Goal: Task Accomplishment & Management: Use online tool/utility

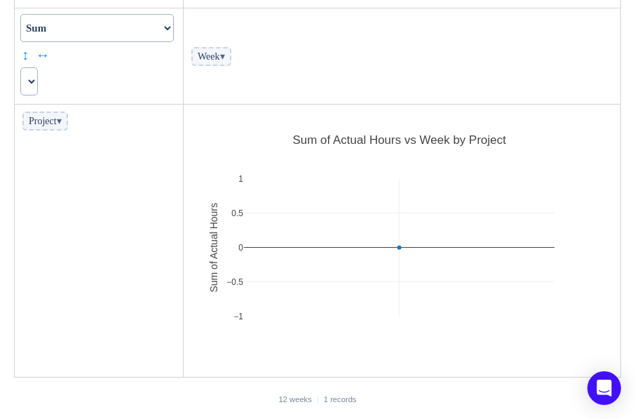
scroll to position [156, 0]
click at [68, 123] on span "Project ▾" at bounding box center [45, 119] width 46 height 19
click at [62, 119] on span "▾" at bounding box center [59, 119] width 5 height 11
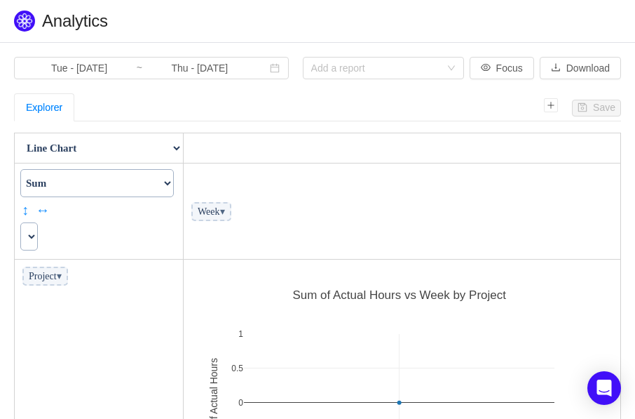
scroll to position [1, 0]
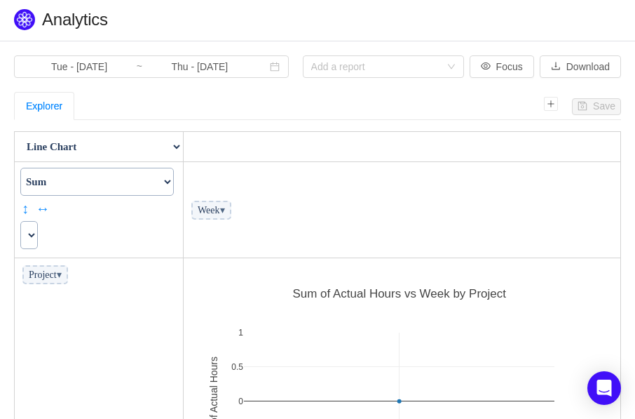
click at [50, 273] on span "Project ▾" at bounding box center [45, 274] width 46 height 19
click at [554, 102] on icon "icon: plus" at bounding box center [551, 104] width 8 height 8
select select
click at [150, 105] on icon "icon: close" at bounding box center [147, 106] width 8 height 8
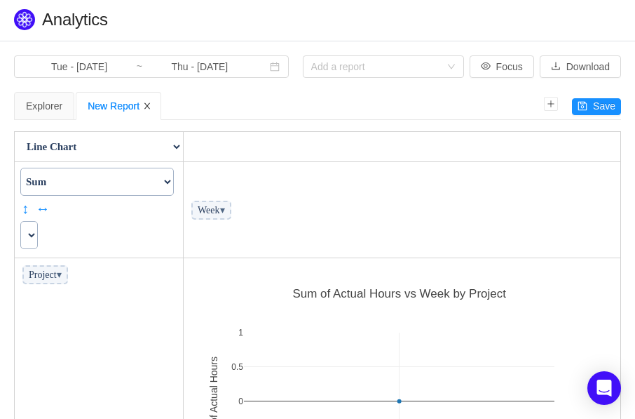
select select
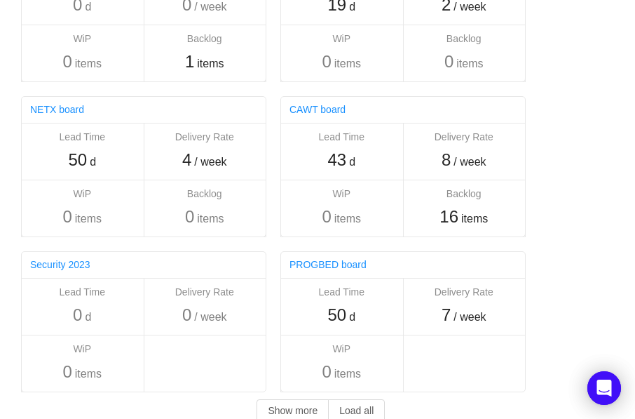
scroll to position [96, 0]
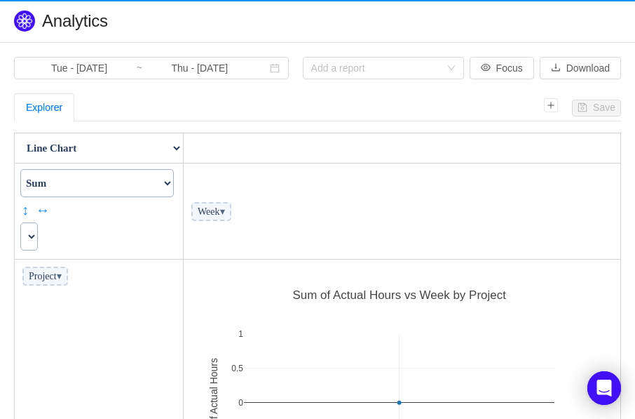
scroll to position [264, 424]
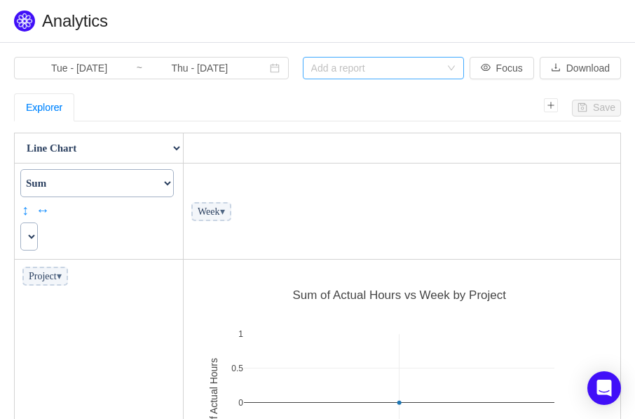
click at [342, 70] on div "Add a report" at bounding box center [375, 68] width 129 height 14
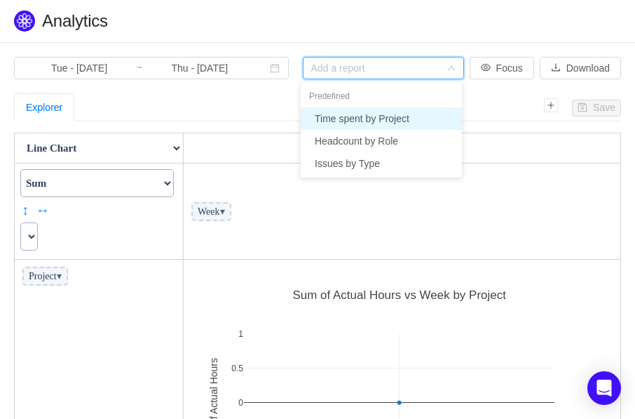
click at [358, 121] on li "Time spent by Project" at bounding box center [381, 118] width 161 height 22
select select
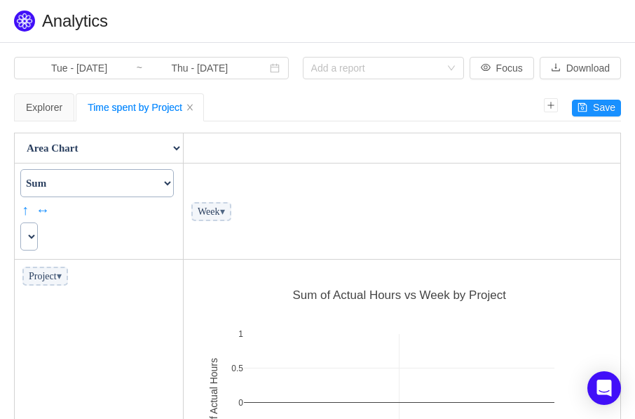
click at [174, 187] on select "Count Count Unique Values List Unique Values Sum Integer Sum Average Median Sam…" at bounding box center [97, 183] width 154 height 28
select select
select select "Average"
click at [20, 169] on select "Count Count Unique Values List Unique Values Sum Integer Sum Average Median Sam…" at bounding box center [97, 183] width 154 height 28
select select
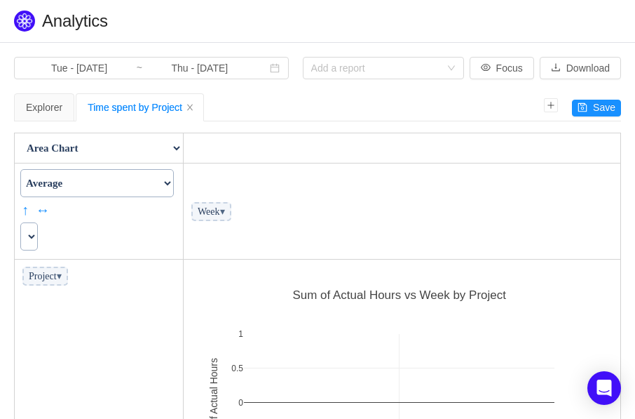
select select
click at [554, 106] on icon "icon: plus" at bounding box center [551, 105] width 8 height 8
select select
click at [280, 109] on icon "icon: close" at bounding box center [277, 107] width 6 height 6
select select
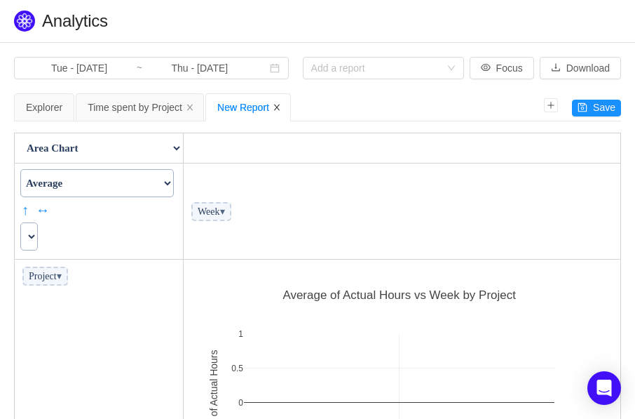
select select
click at [225, 211] on span "▾" at bounding box center [222, 211] width 5 height 11
